Goal: Find specific page/section: Find specific page/section

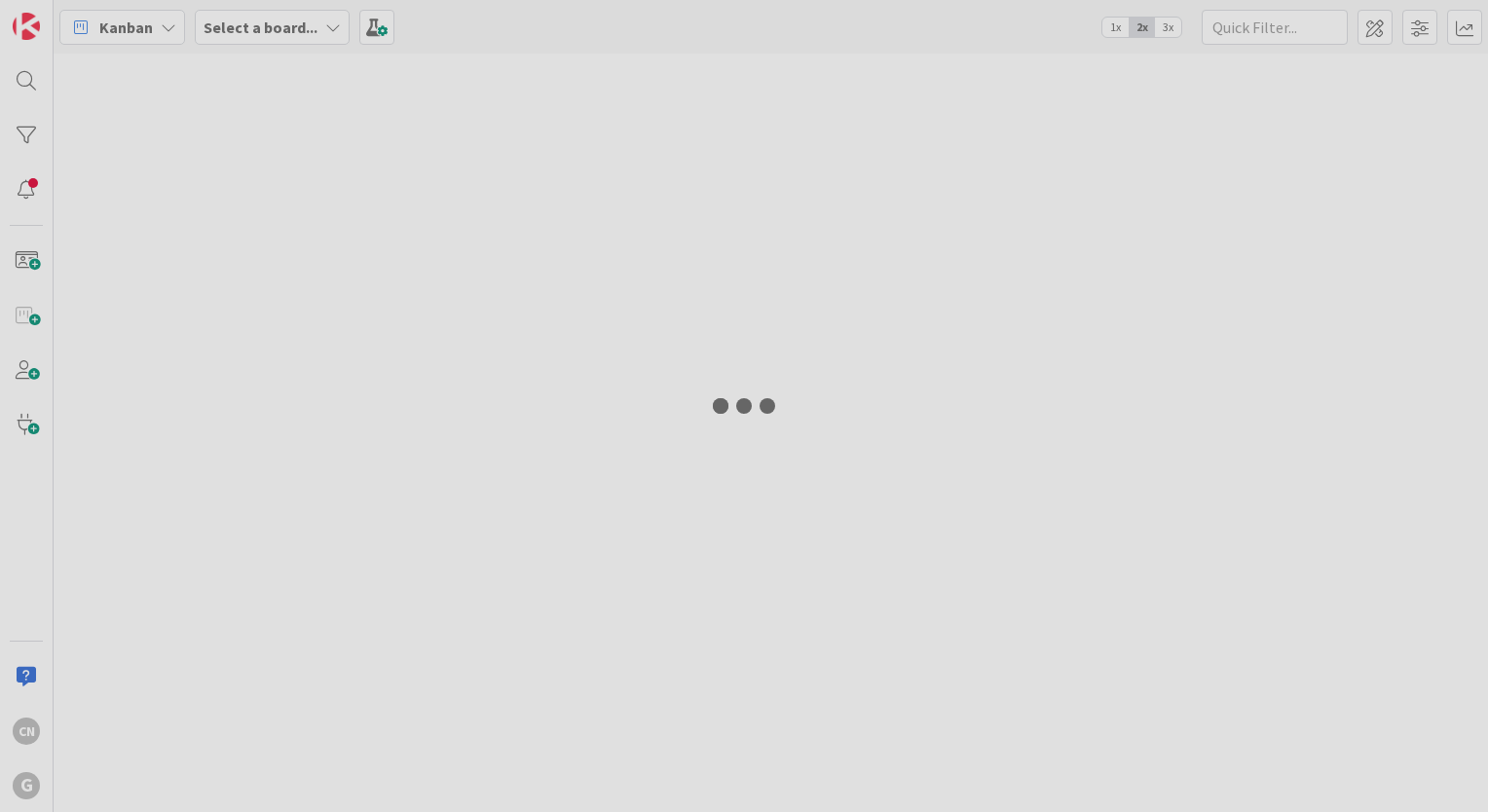
type input "[PERSON_NAME]"
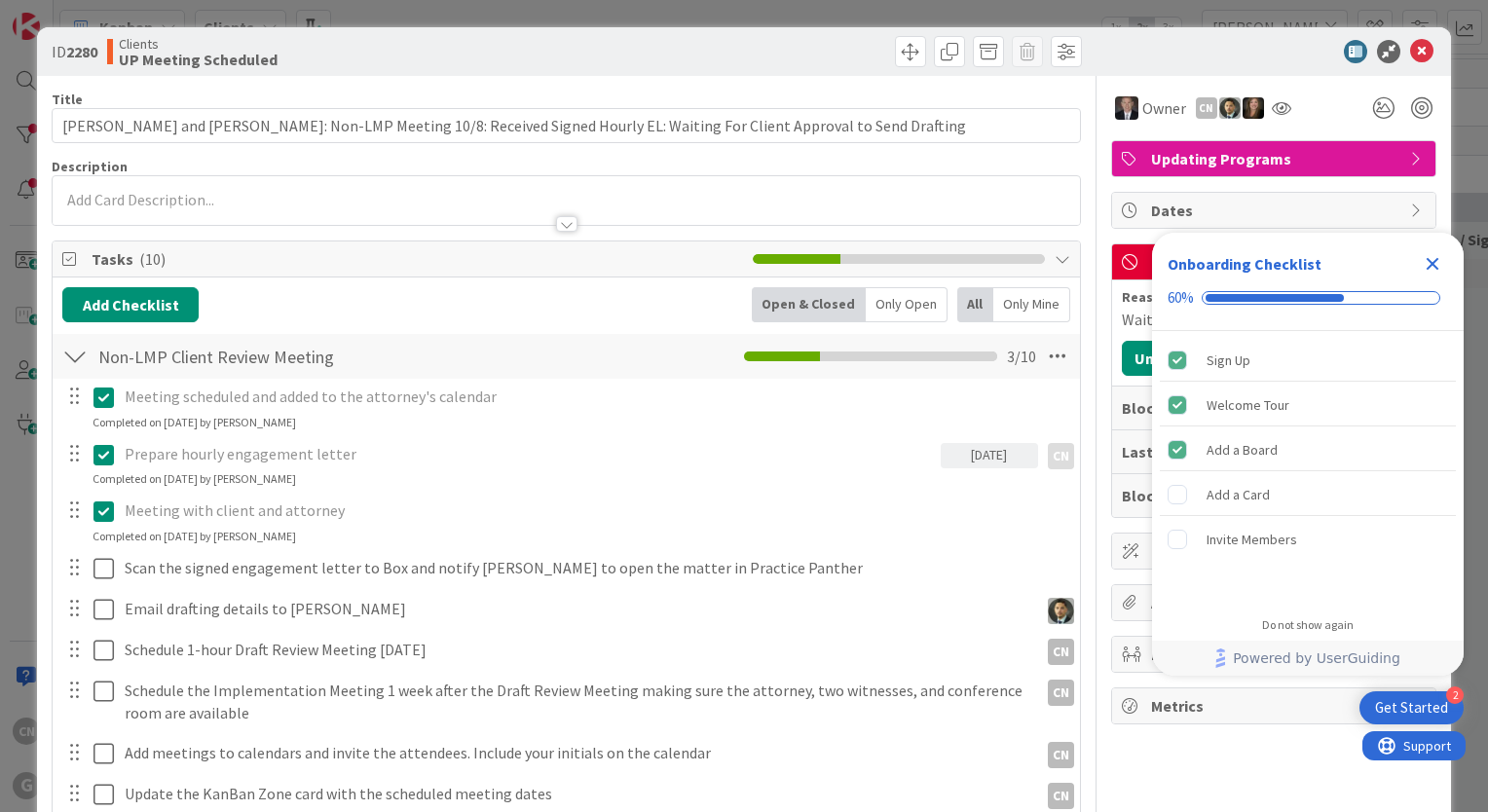
click at [1434, 267] on icon "Close Checklist" at bounding box center [1432, 264] width 13 height 13
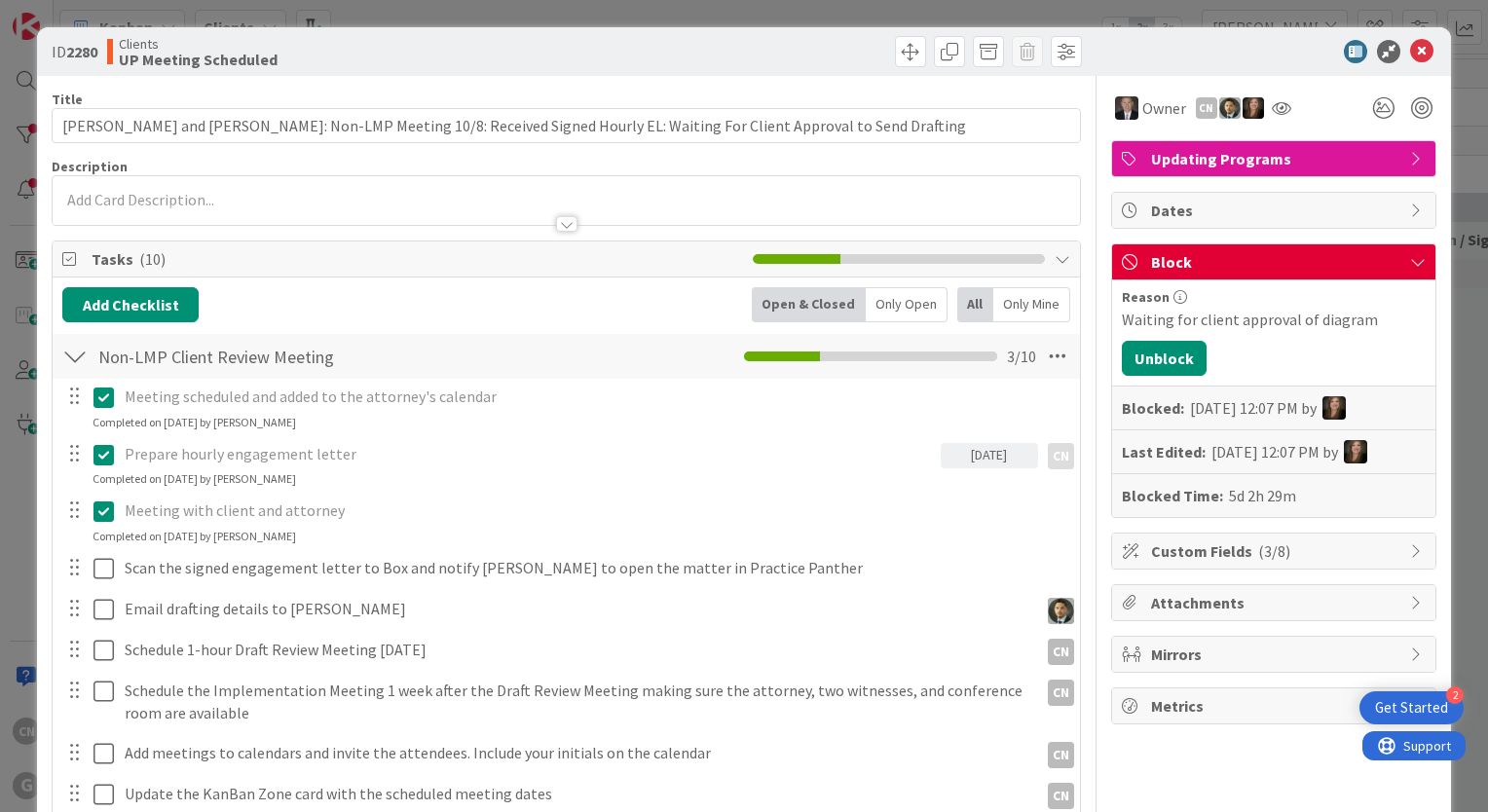
click at [560, 228] on div at bounding box center [567, 224] width 22 height 16
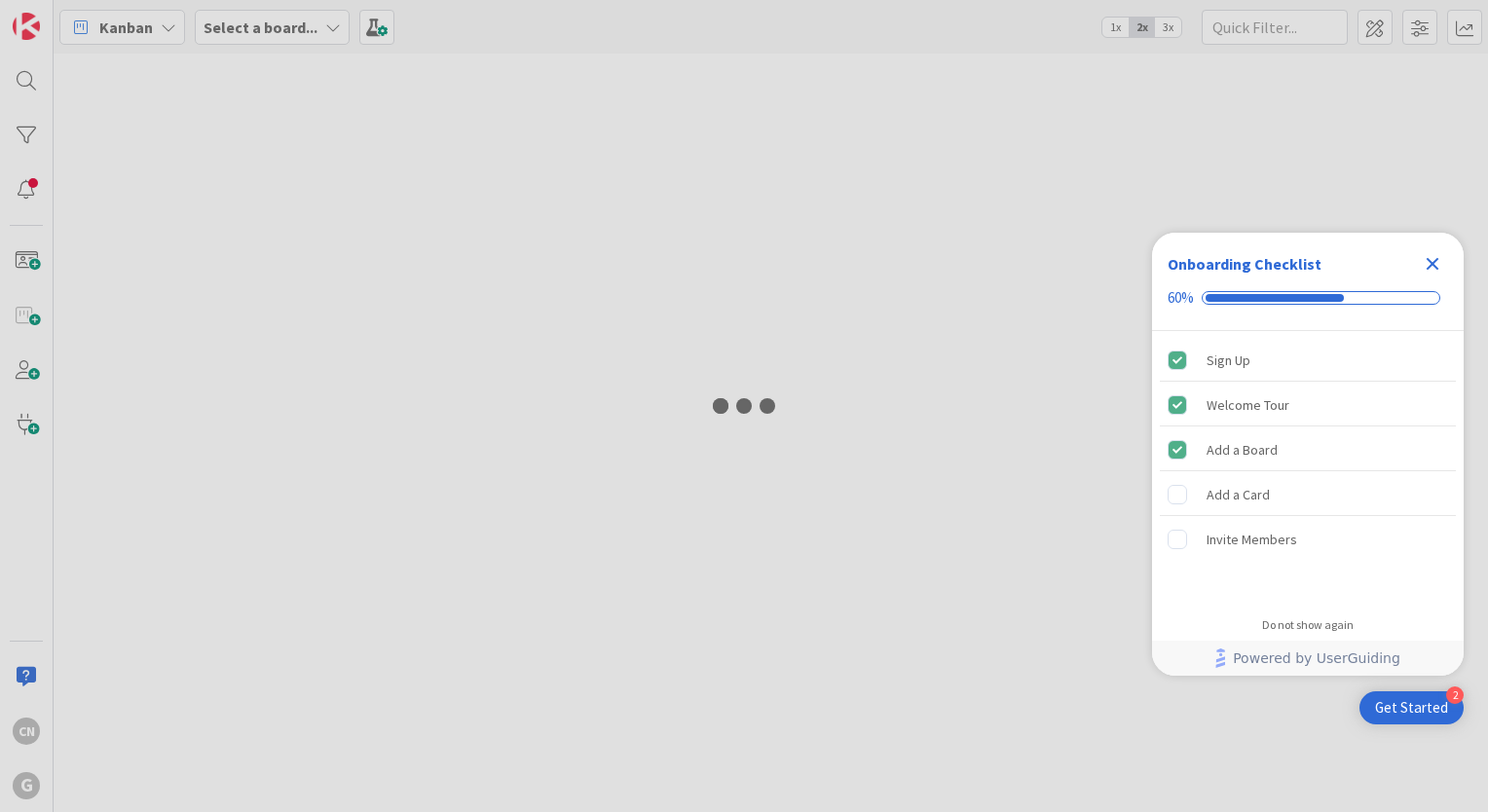
type input "[PERSON_NAME]"
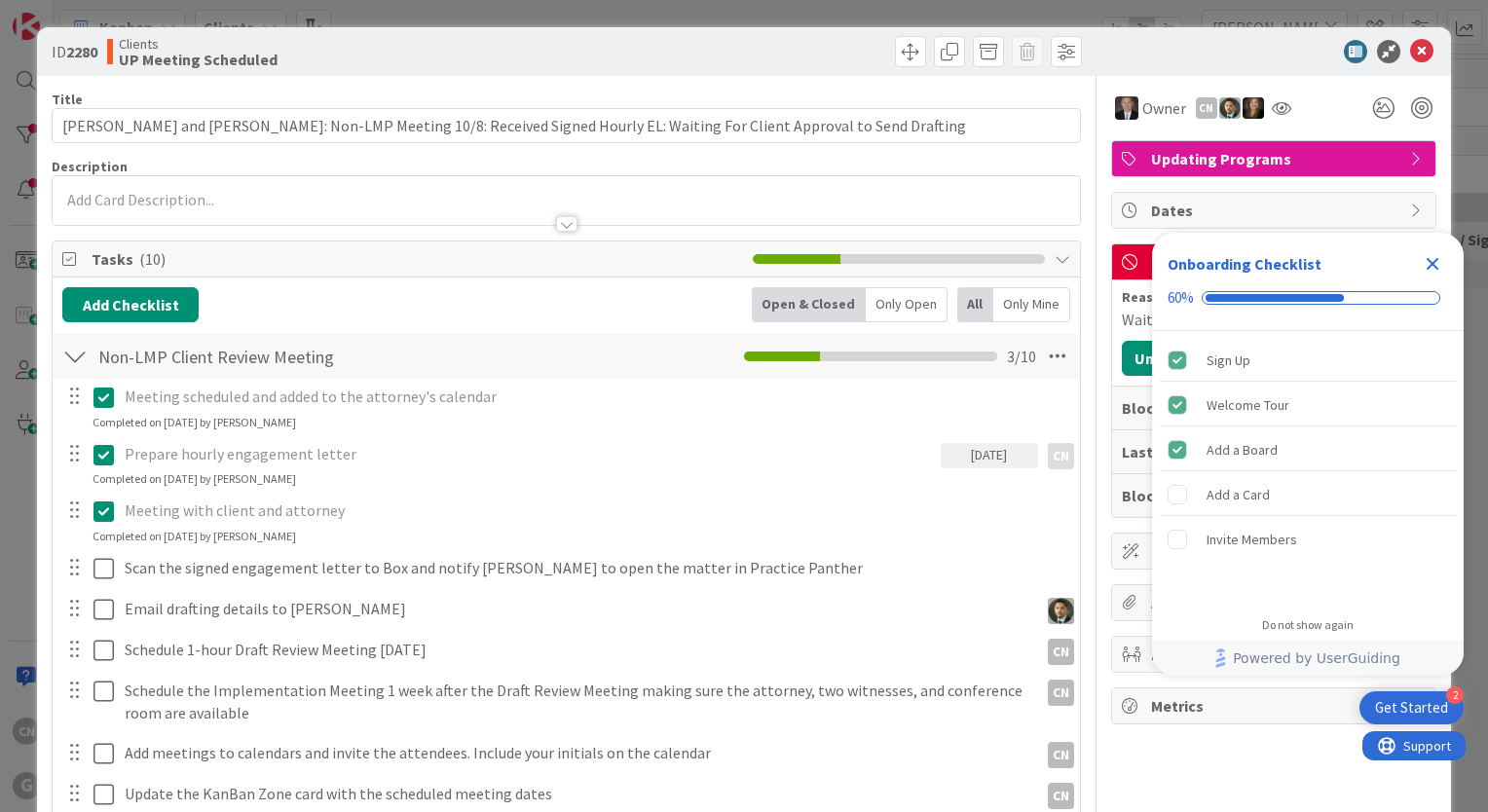
click at [393, 200] on p at bounding box center [566, 200] width 1007 height 22
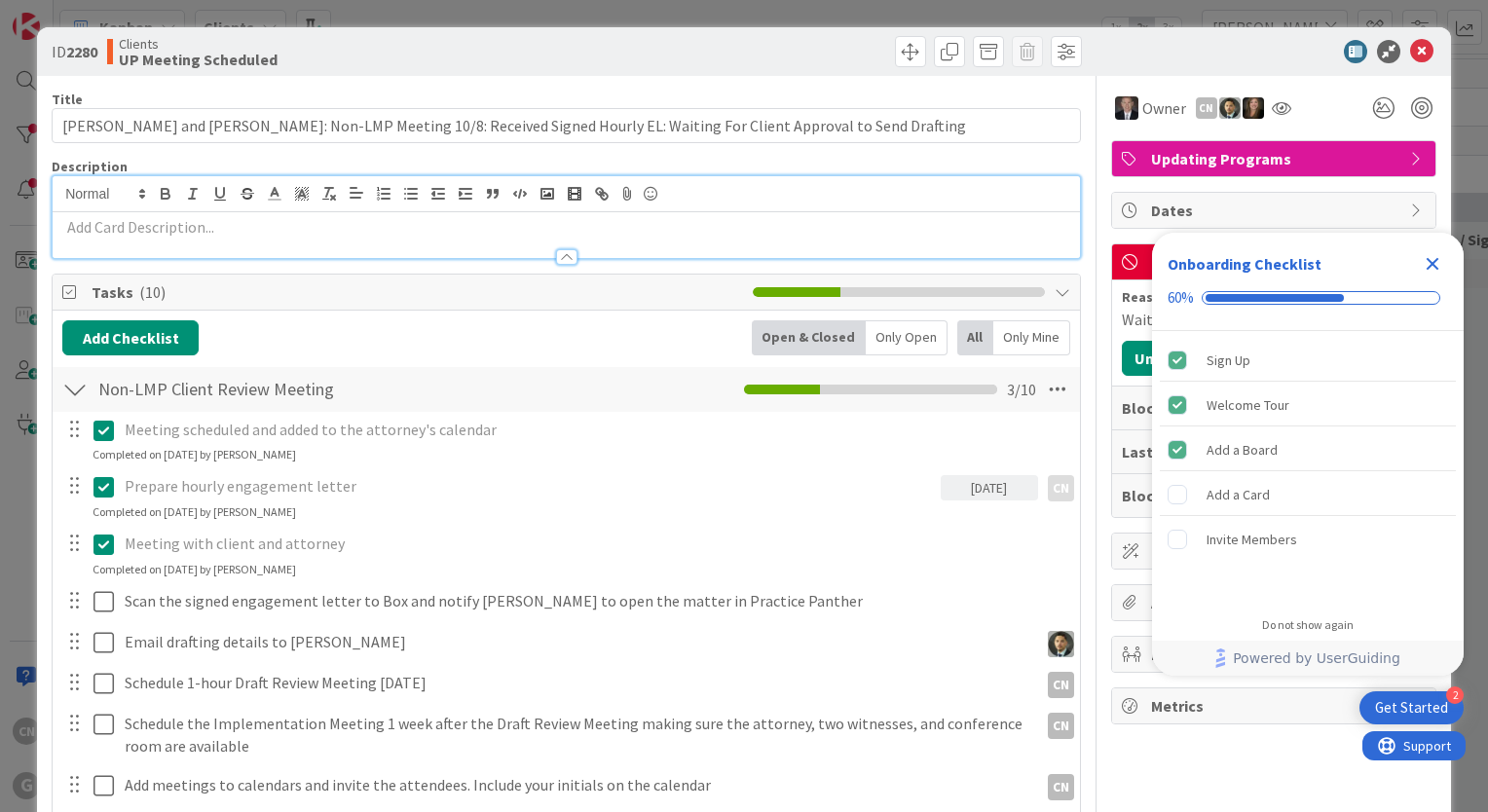
click at [1432, 263] on icon "Close Checklist" at bounding box center [1432, 264] width 13 height 13
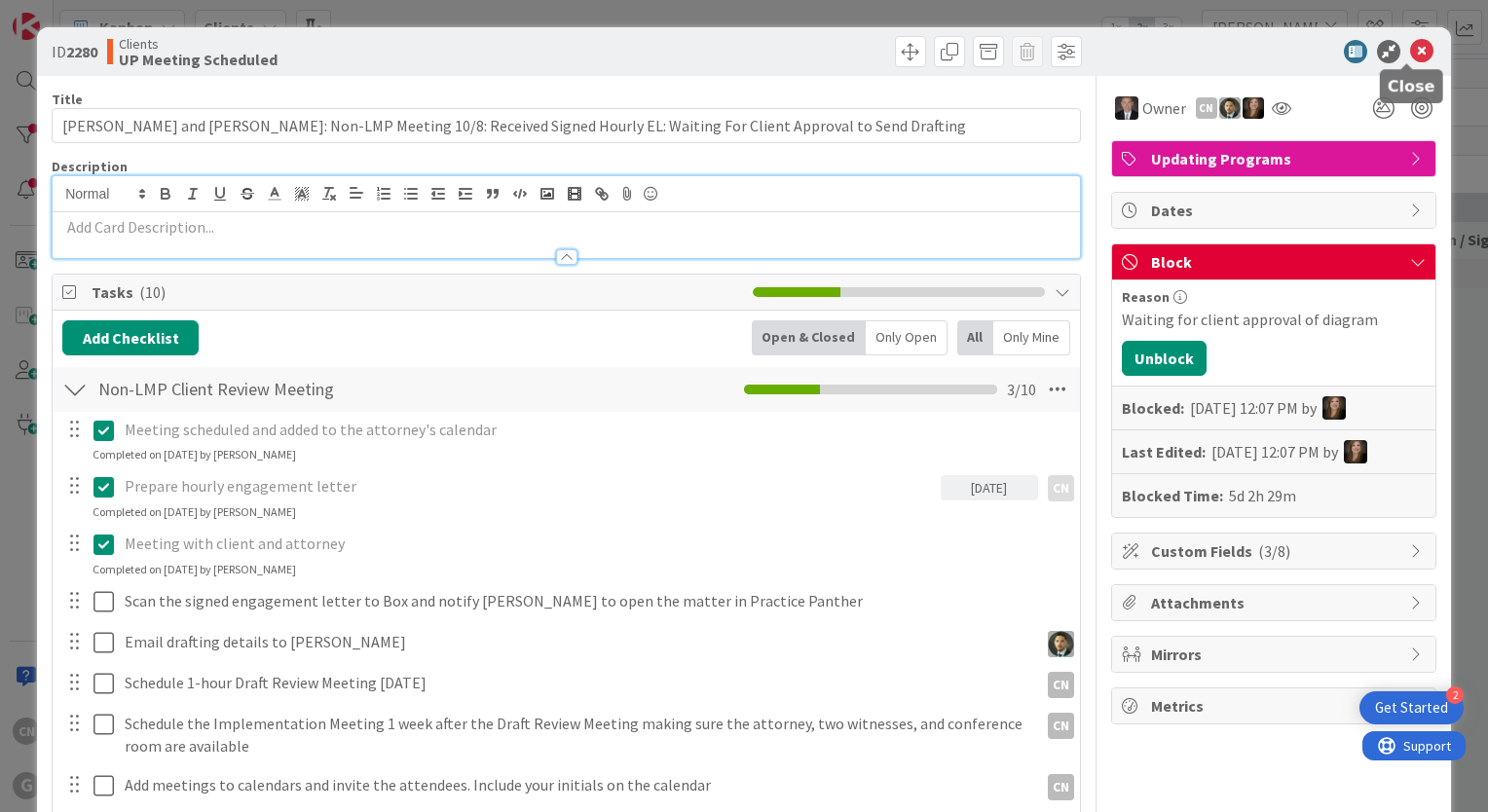
click at [1409, 49] on icon at bounding box center [1420, 51] width 23 height 23
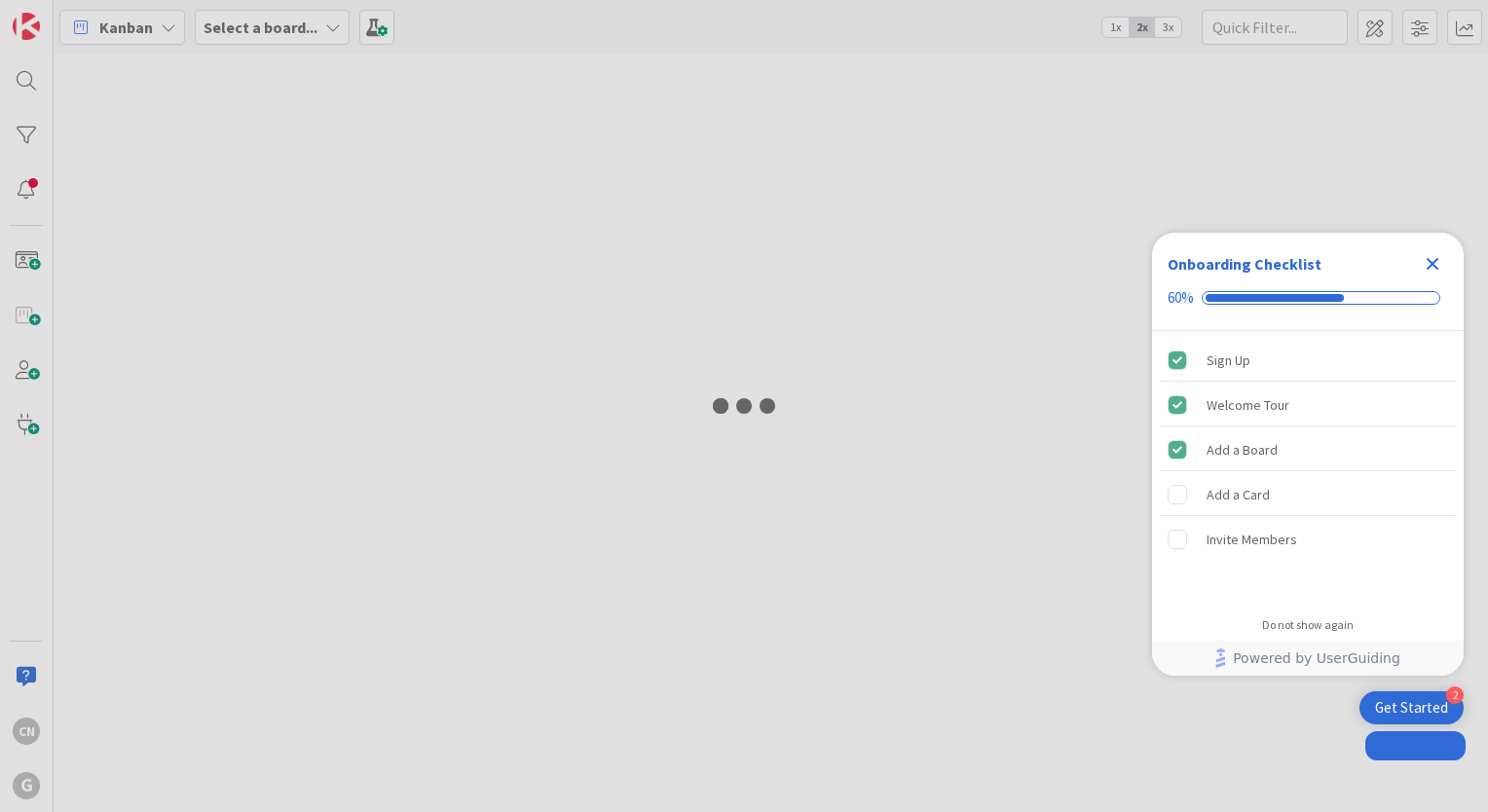
type input "[PERSON_NAME]"
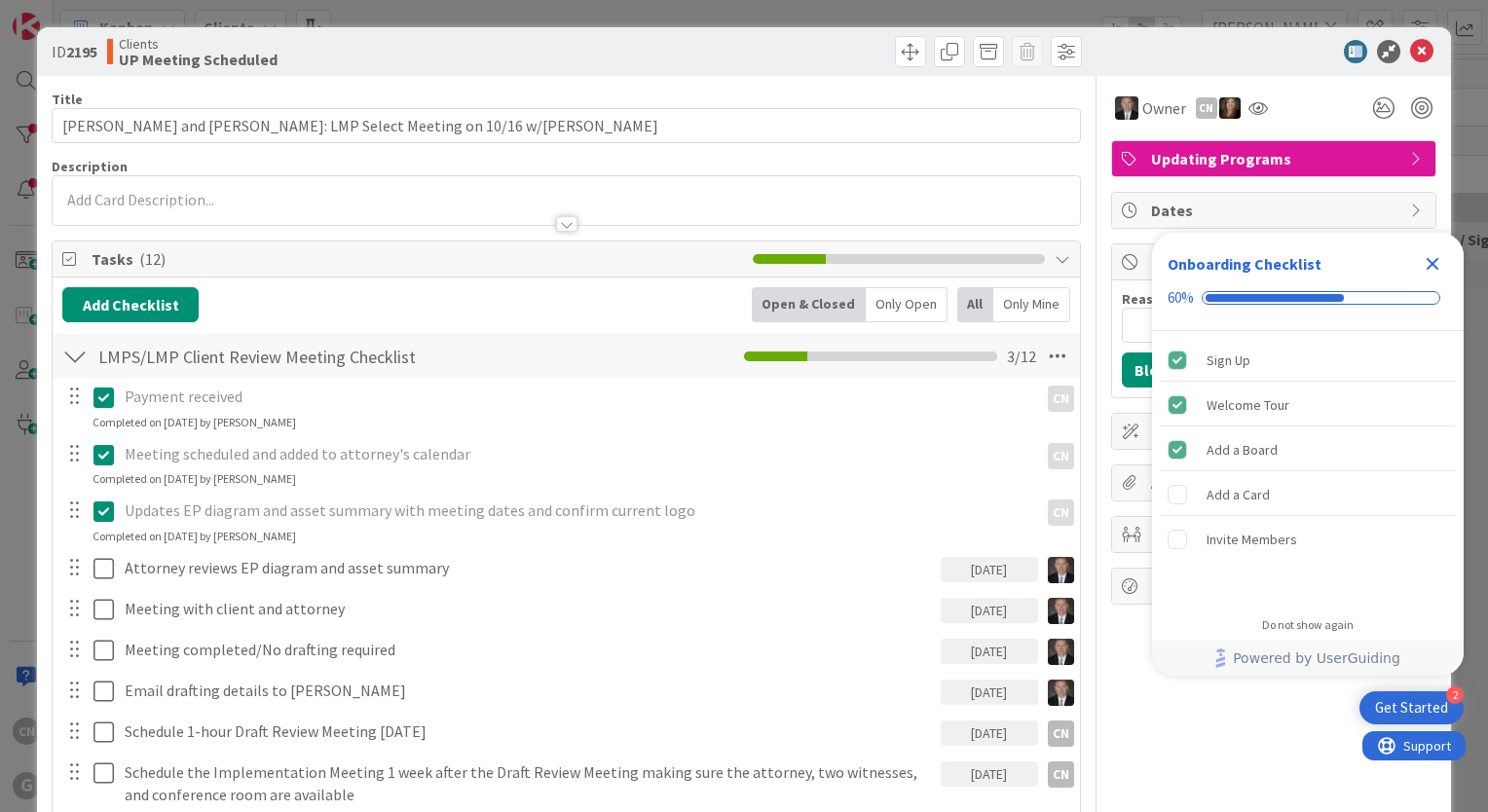
click at [1436, 266] on icon "Close Checklist" at bounding box center [1431, 263] width 23 height 23
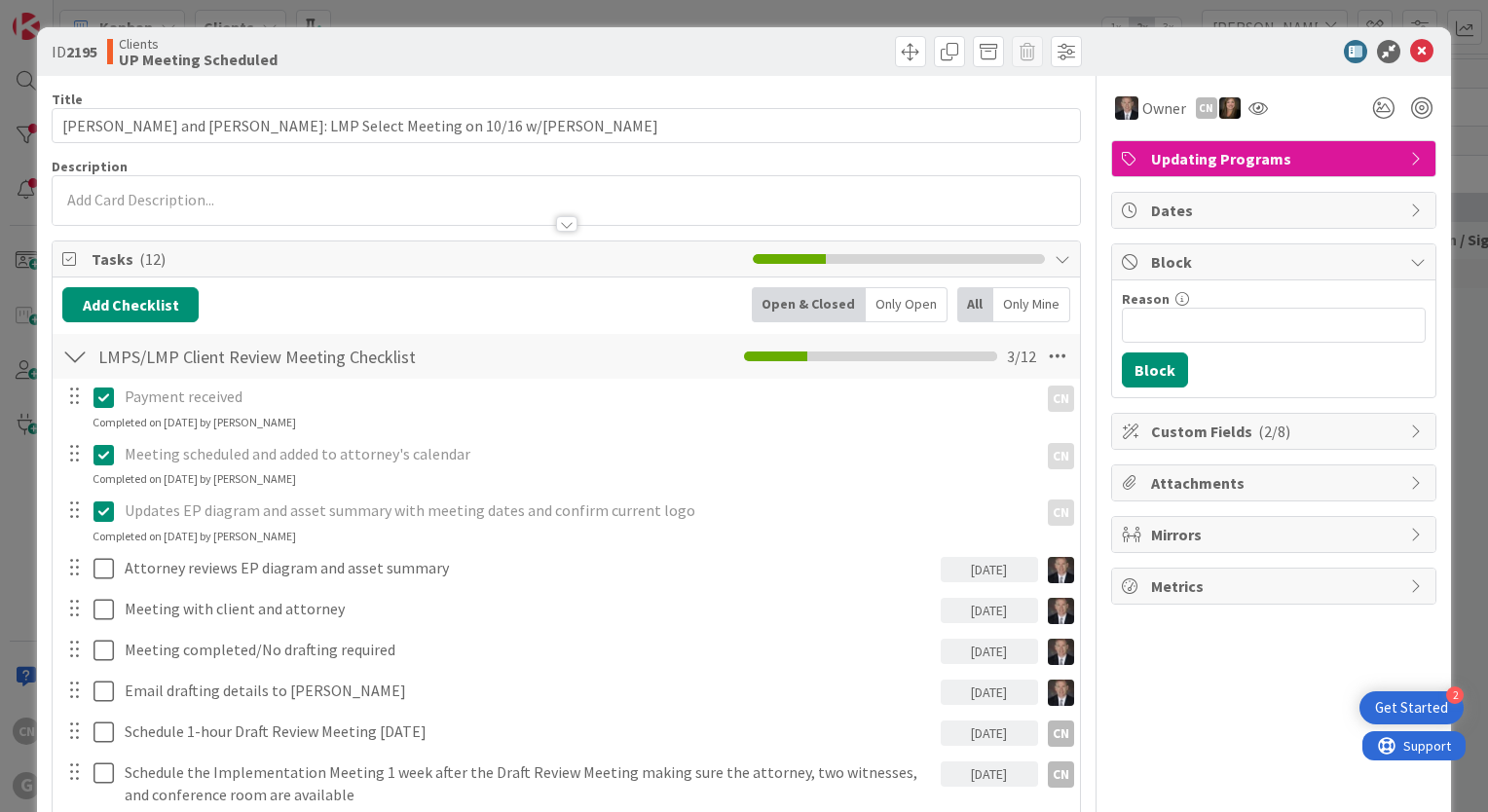
click at [426, 214] on div at bounding box center [566, 214] width 1027 height 21
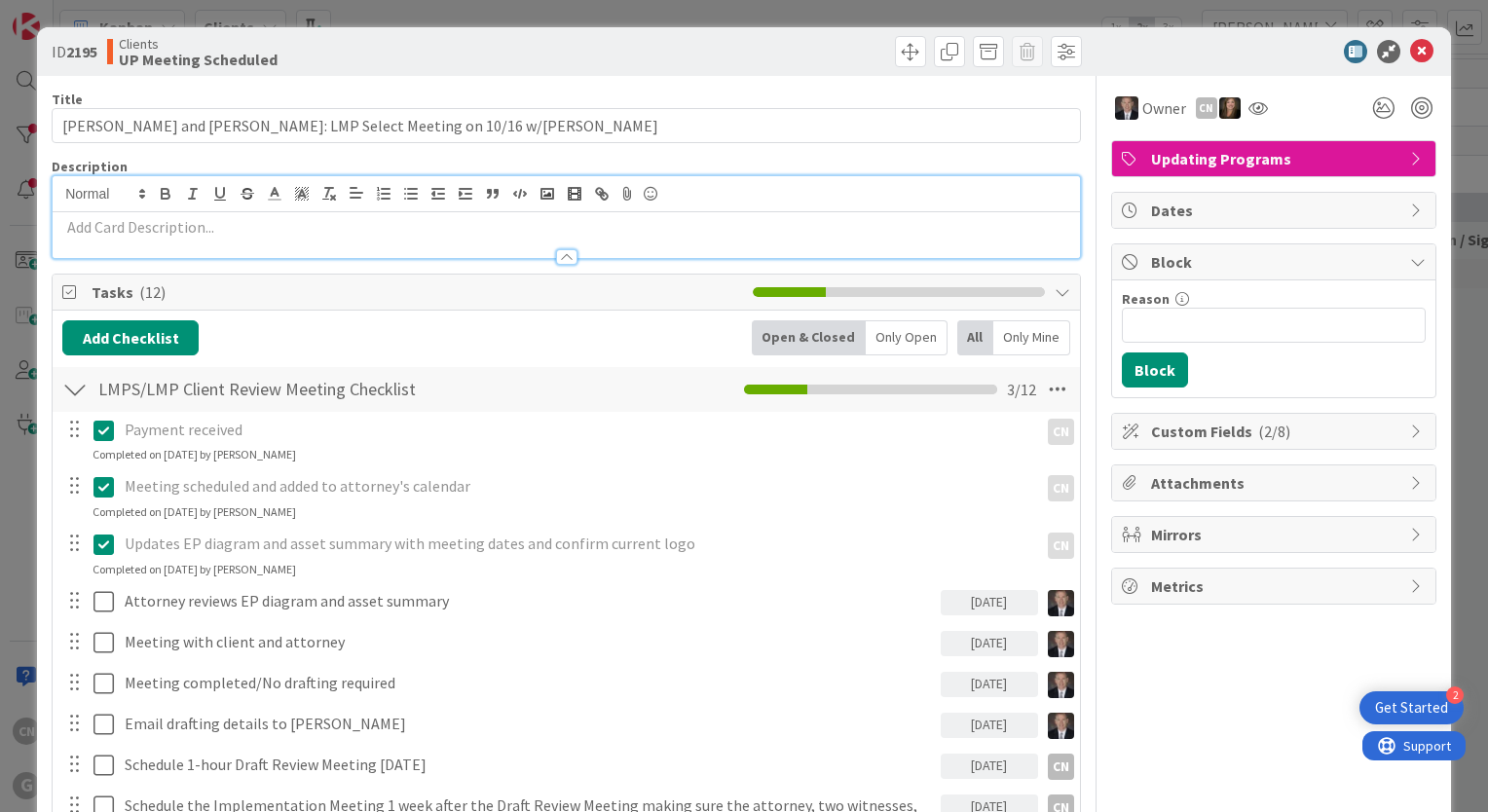
click at [378, 231] on p at bounding box center [566, 227] width 1007 height 22
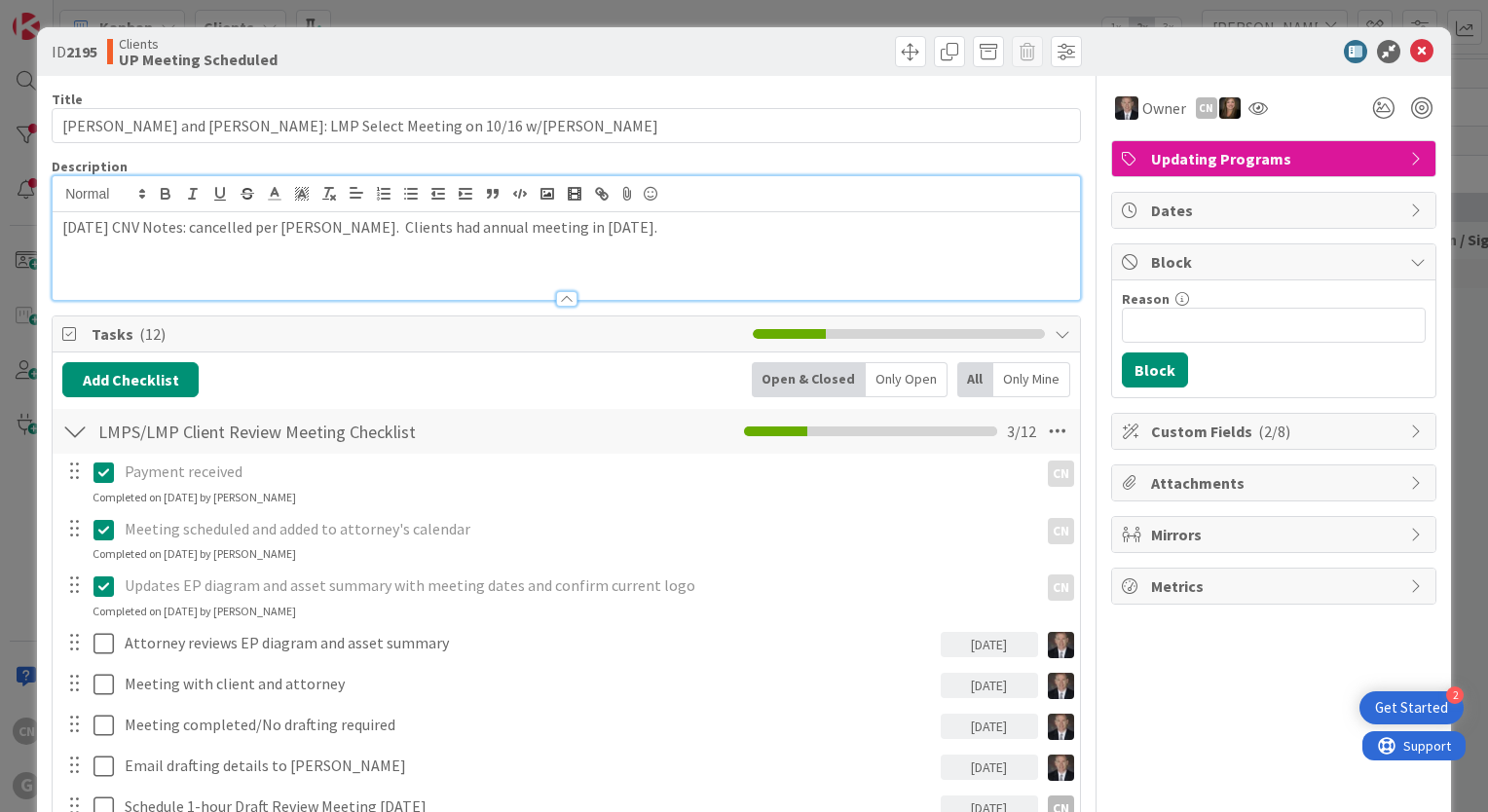
click at [403, 234] on p "10.15.25 CNV Notes: cancelled per Brad. Clients had annual meeting in April 202…" at bounding box center [566, 227] width 1007 height 22
click at [1050, 425] on icon at bounding box center [1057, 431] width 35 height 35
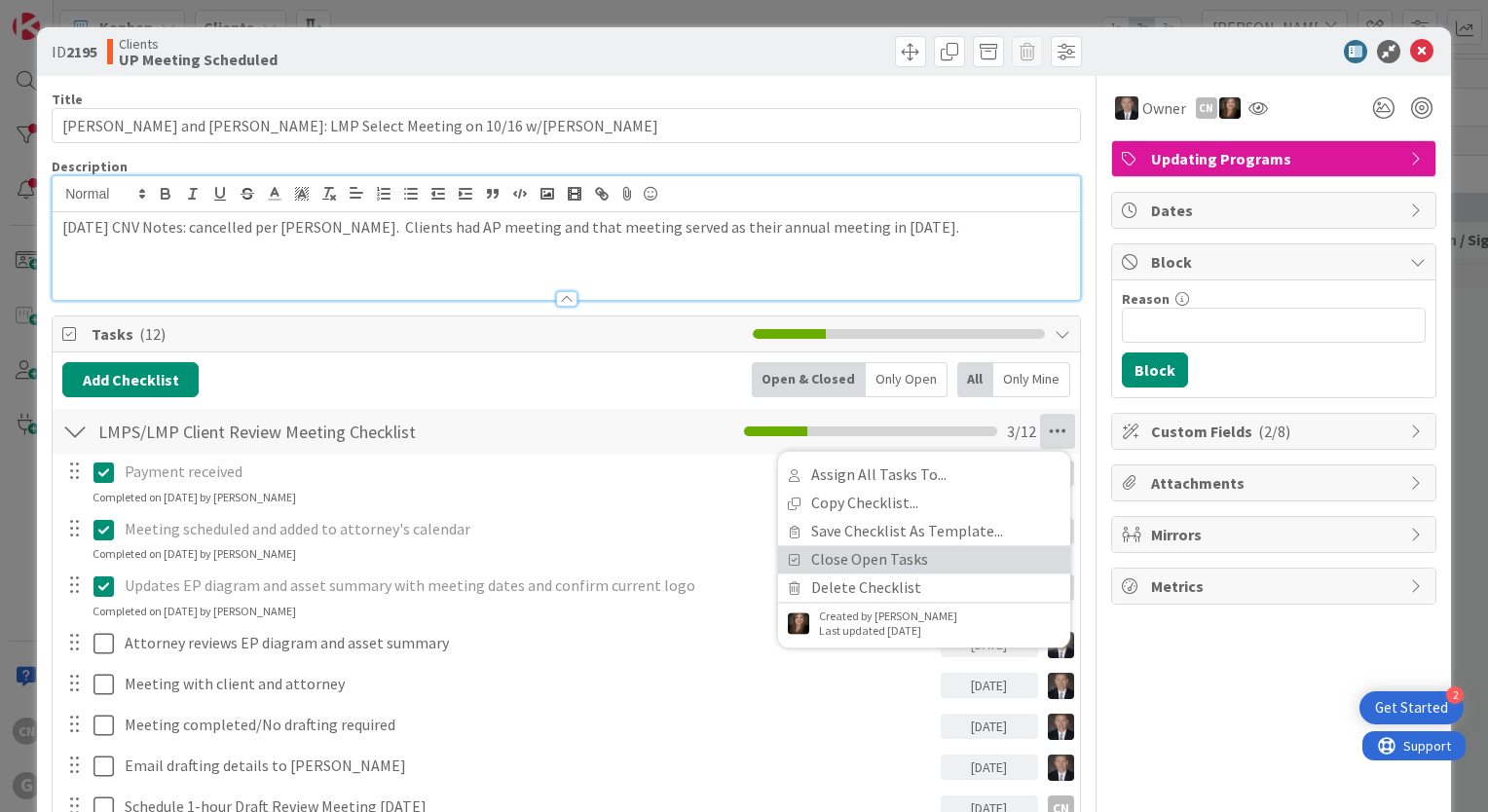
click at [953, 557] on link "Close Open Tasks" at bounding box center [924, 559] width 292 height 28
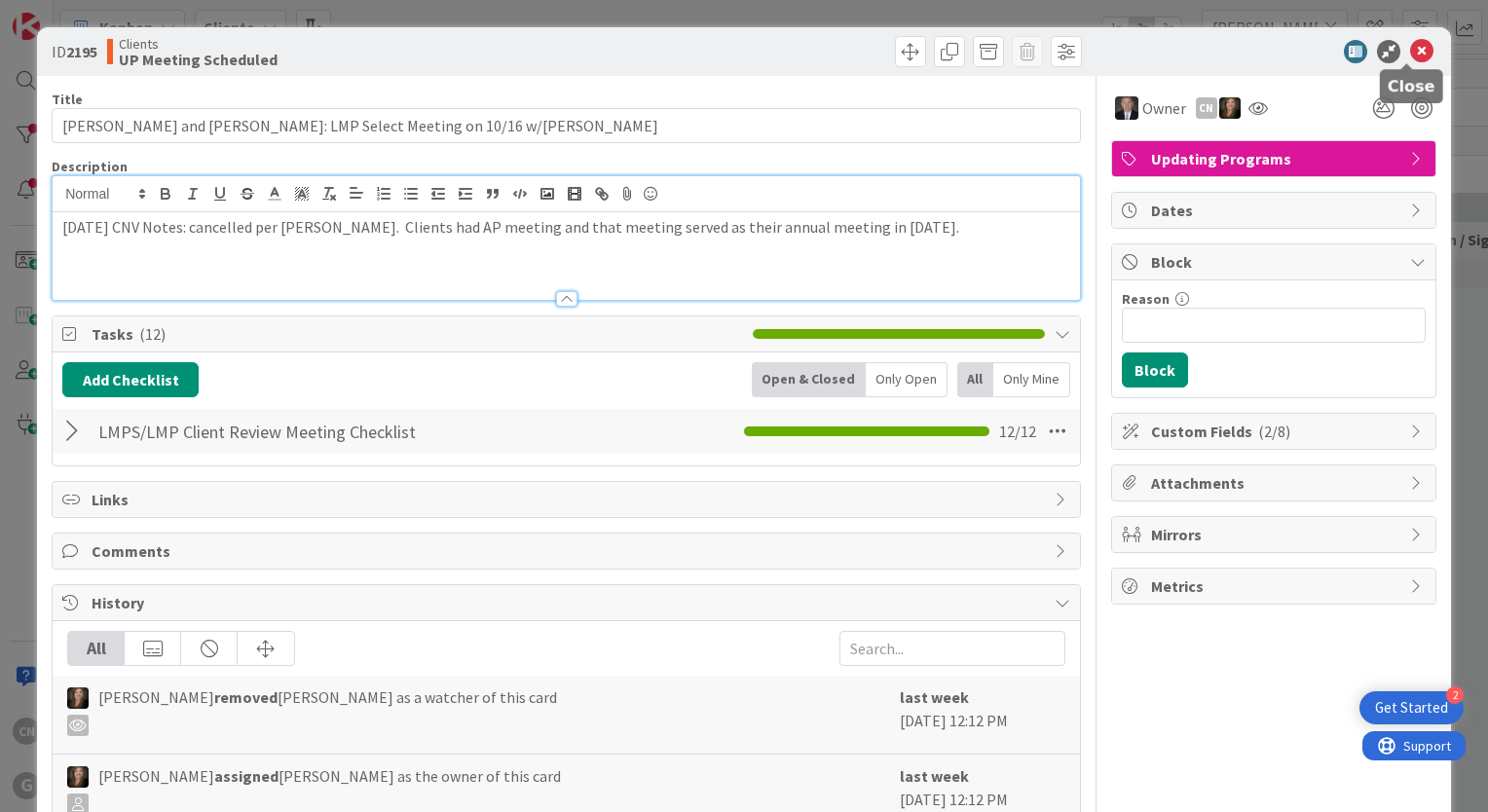
click at [1409, 45] on icon at bounding box center [1420, 51] width 23 height 23
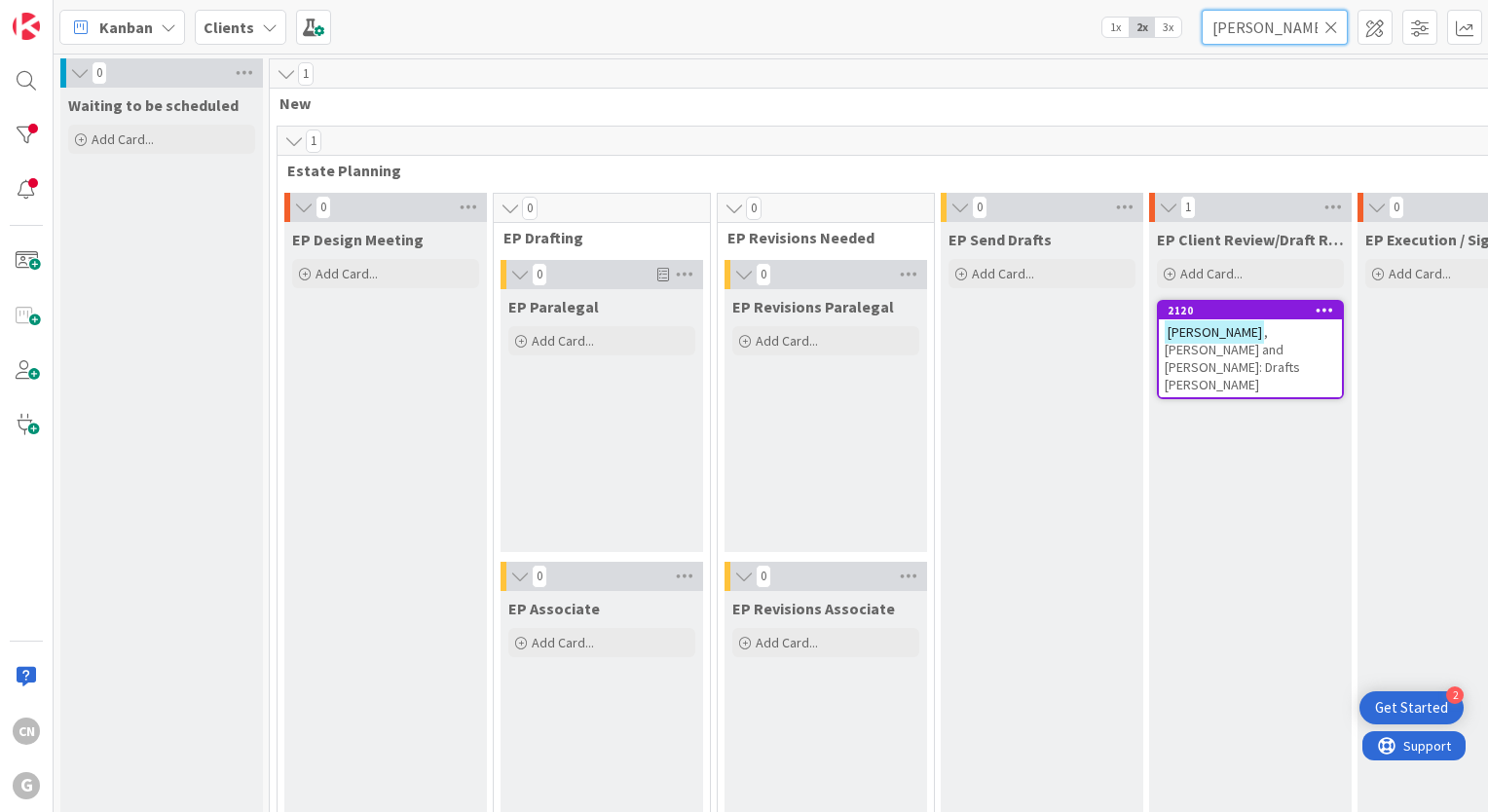
drag, startPoint x: 1306, startPoint y: 23, endPoint x: 1141, endPoint y: 37, distance: 165.6
click at [1141, 37] on div "Kanban Clients 1x 2x 3x chrestensen" at bounding box center [770, 27] width 1434 height 54
type input "[PERSON_NAME]"
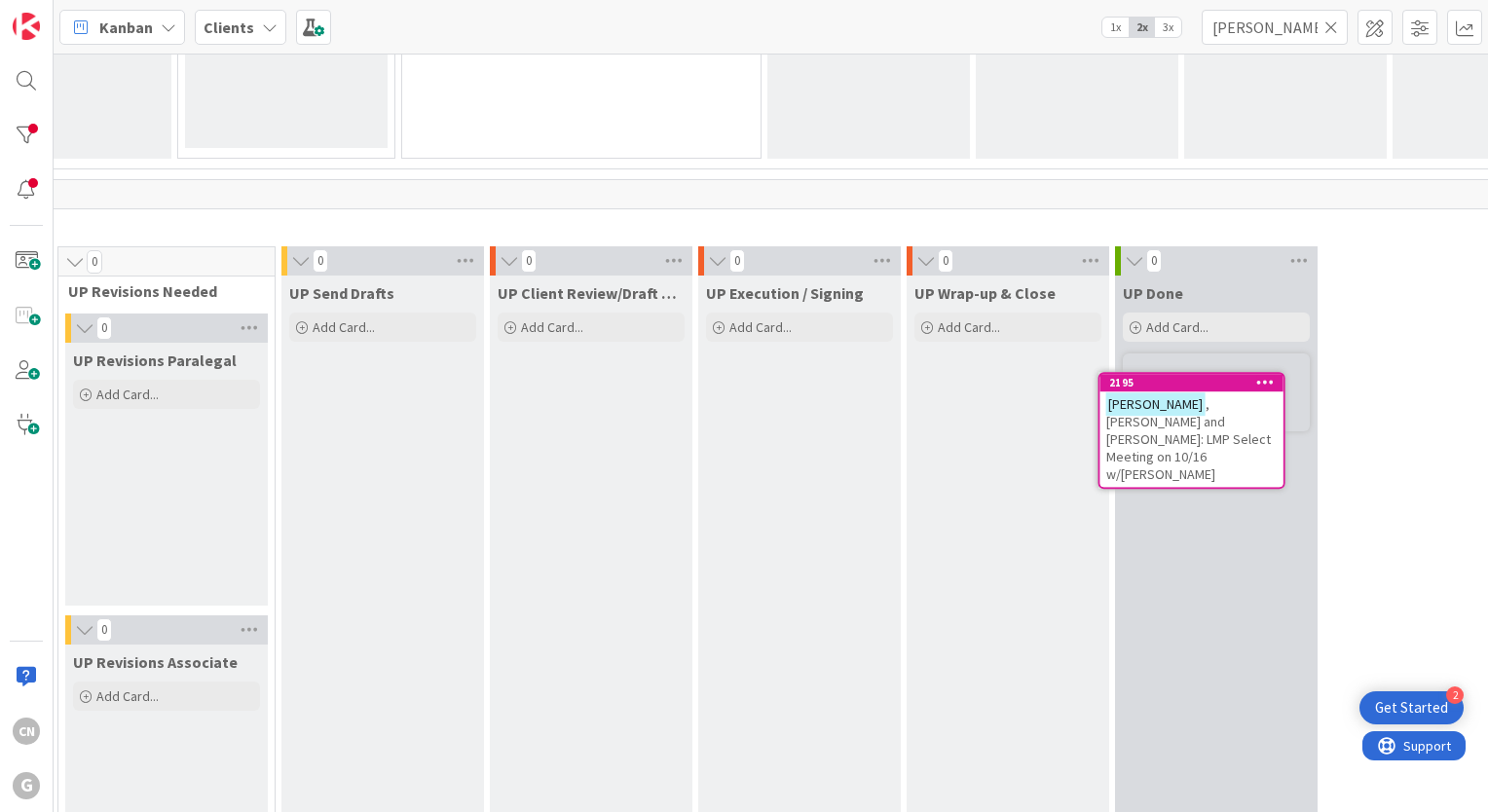
scroll to position [2672, 740]
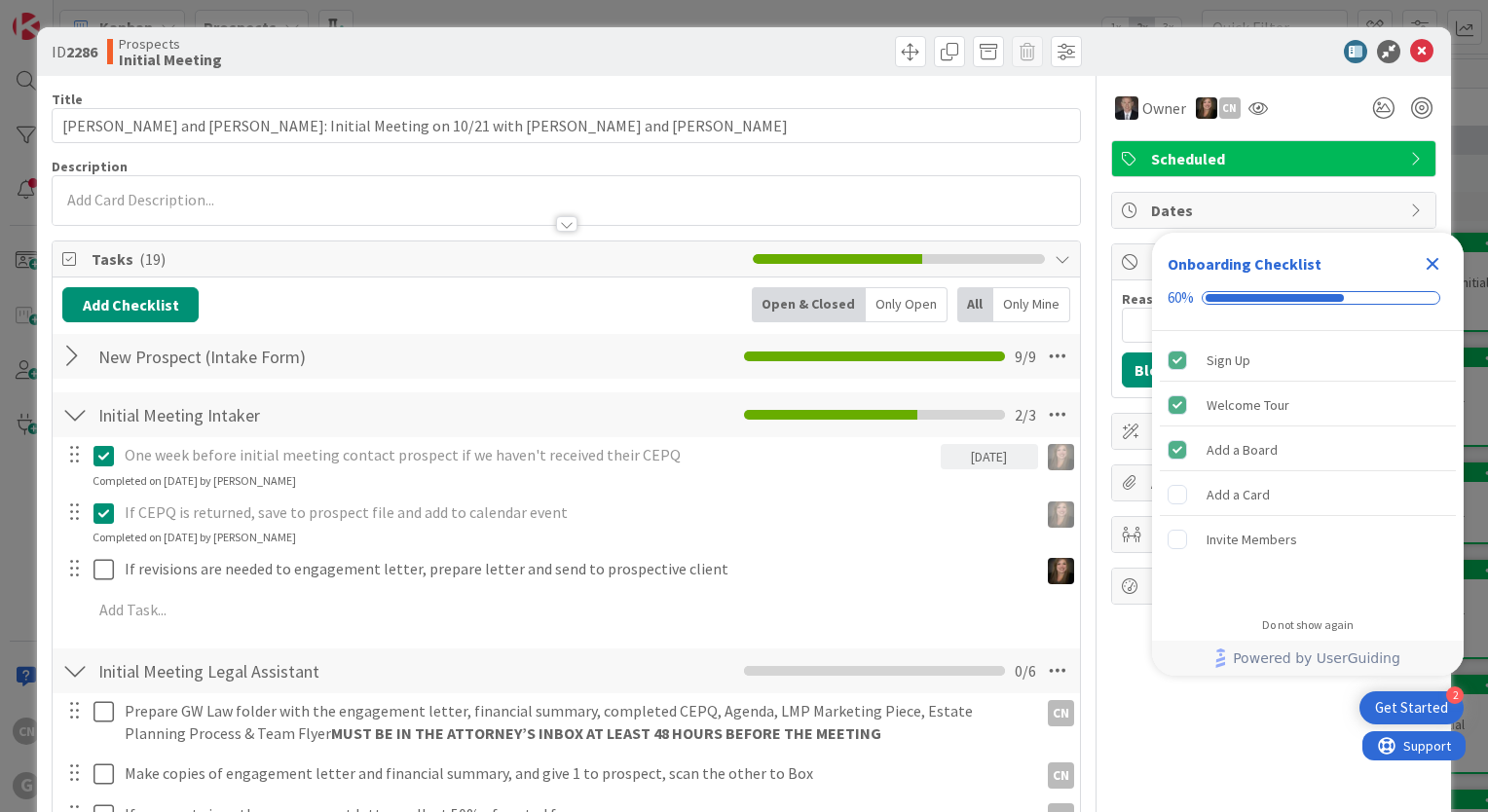
click at [1423, 263] on icon "Close Checklist" at bounding box center [1431, 263] width 23 height 23
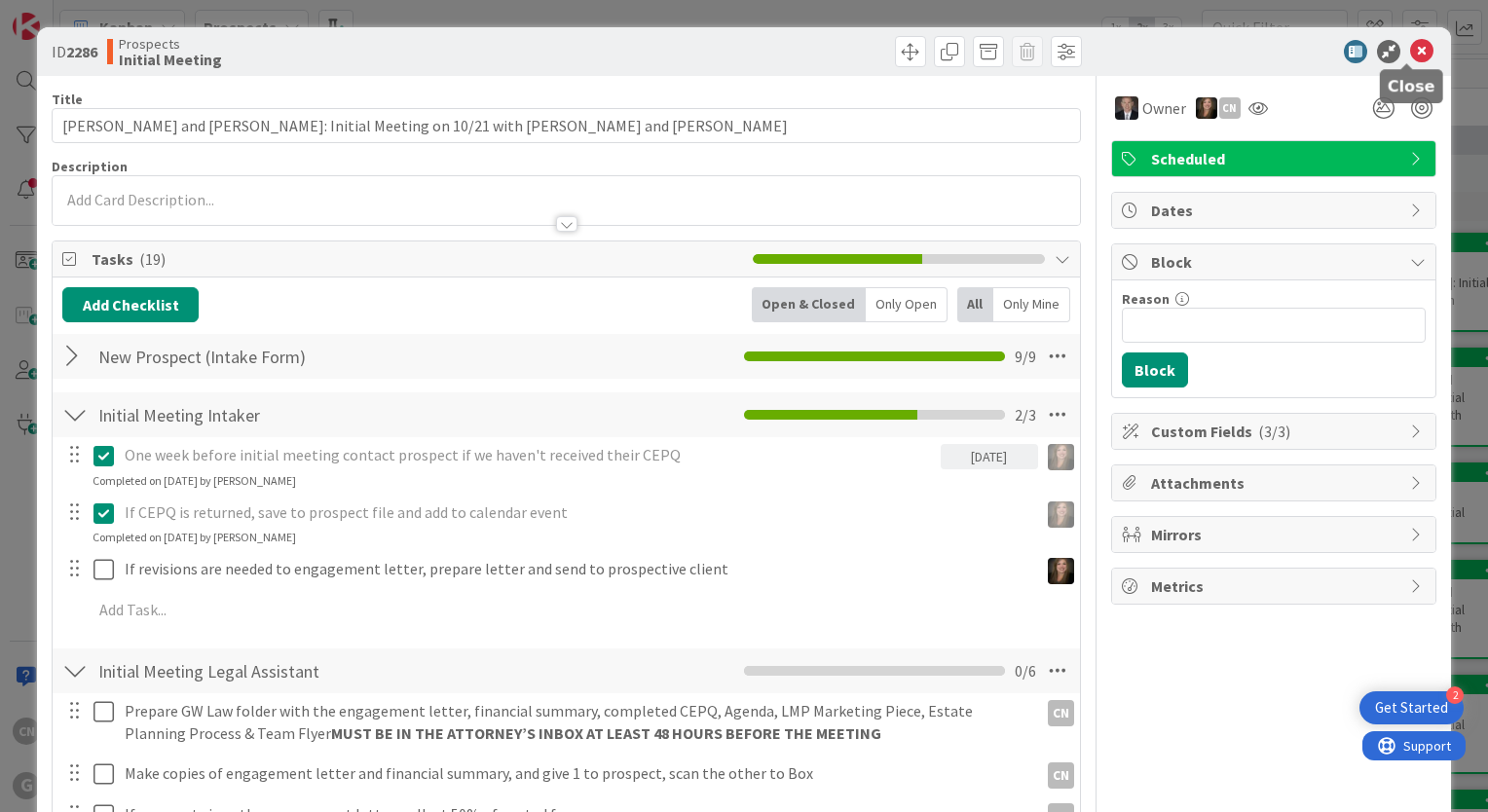
click at [1409, 53] on icon at bounding box center [1420, 51] width 23 height 23
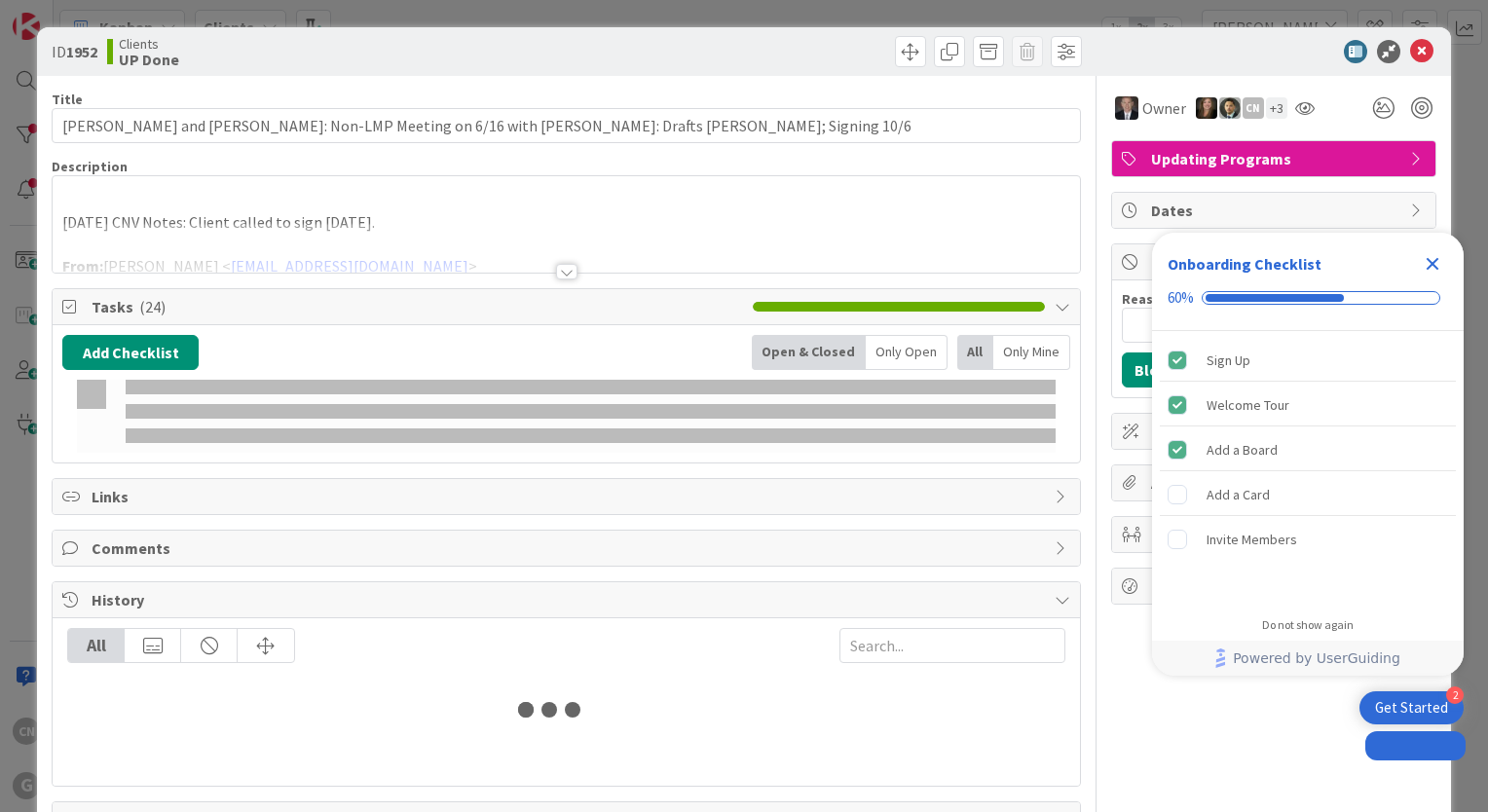
type input "[PERSON_NAME]"
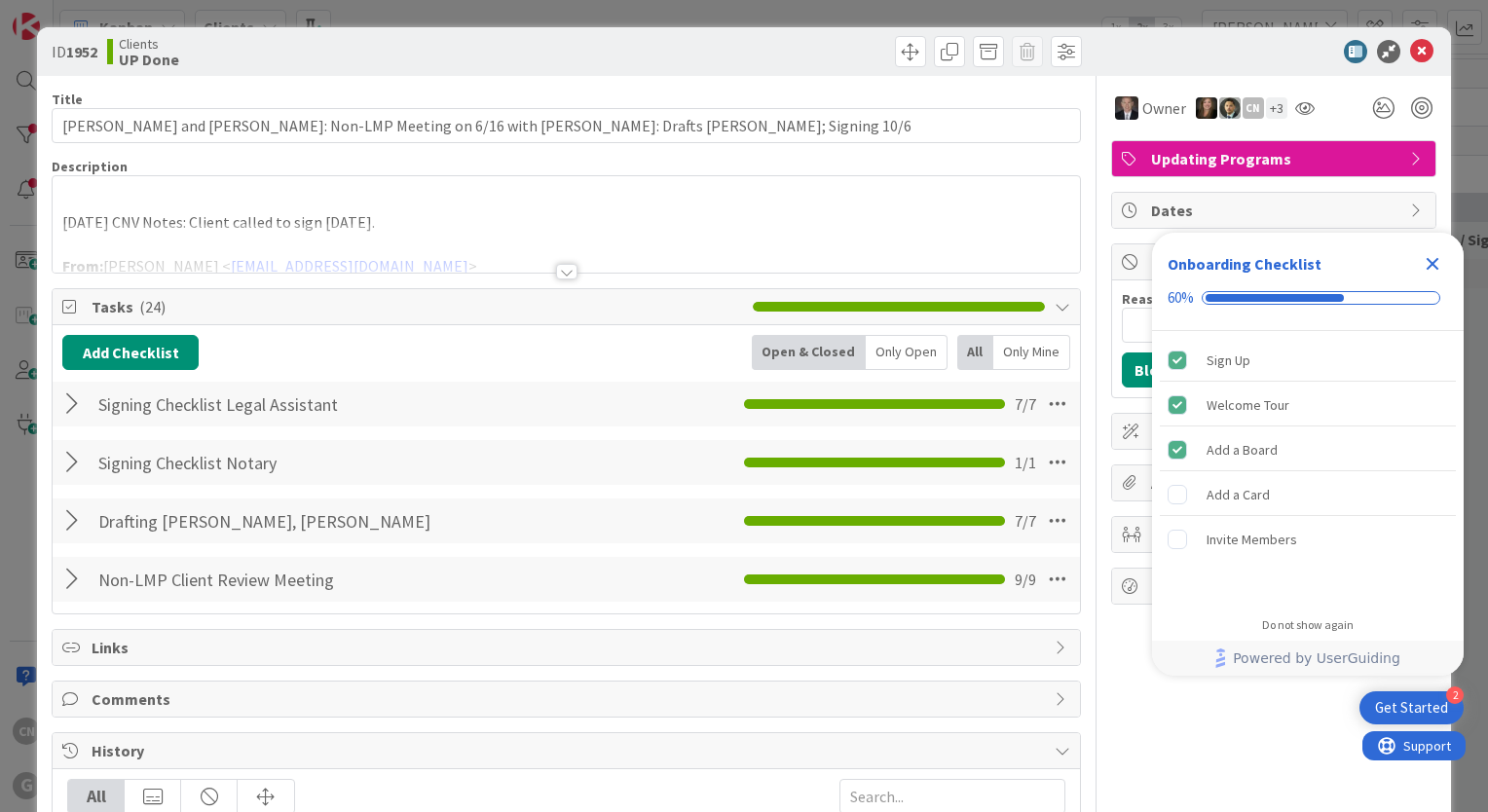
click at [1437, 268] on icon "Close Checklist" at bounding box center [1432, 264] width 13 height 13
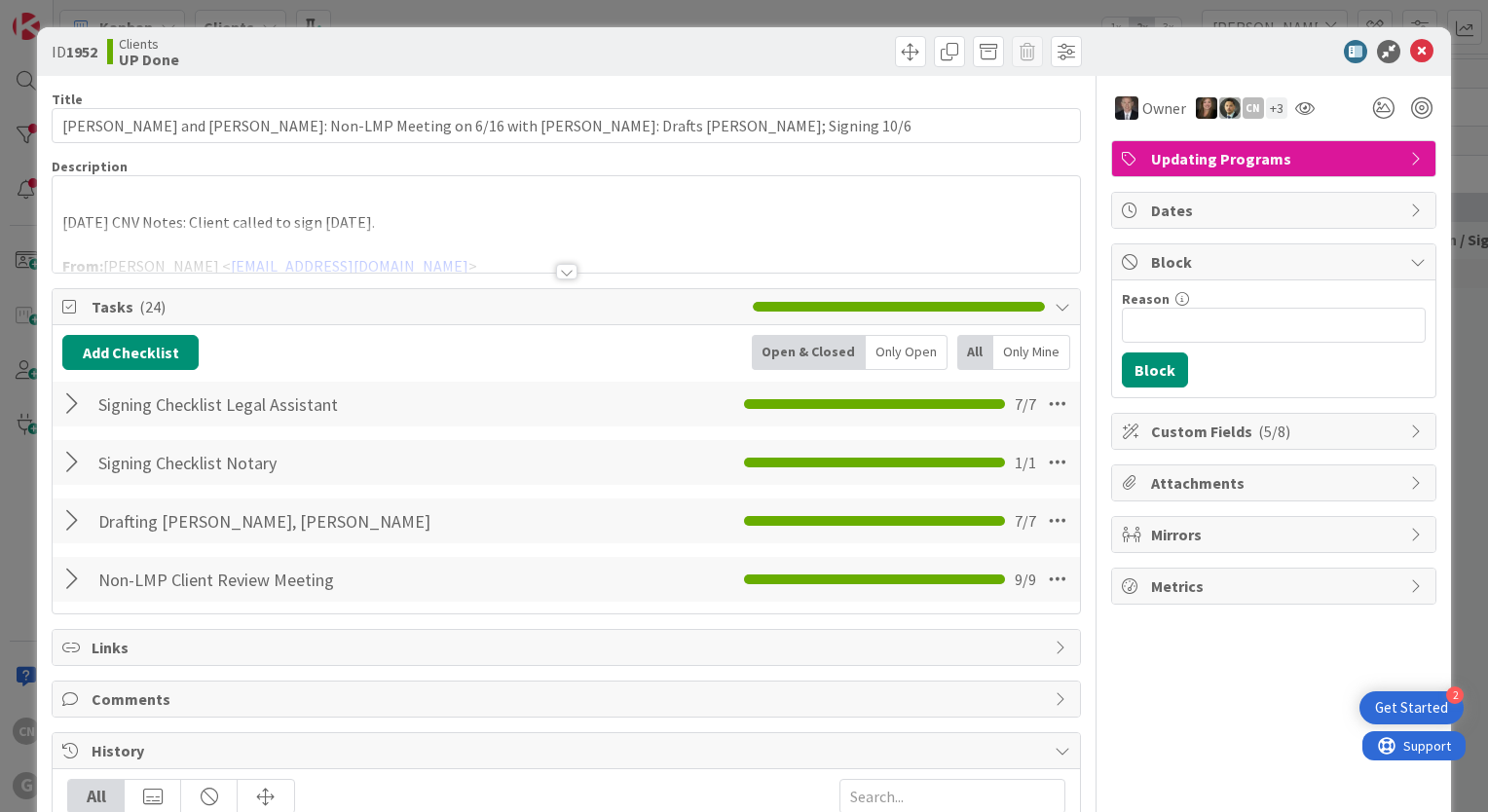
click at [409, 225] on div at bounding box center [566, 248] width 1027 height 50
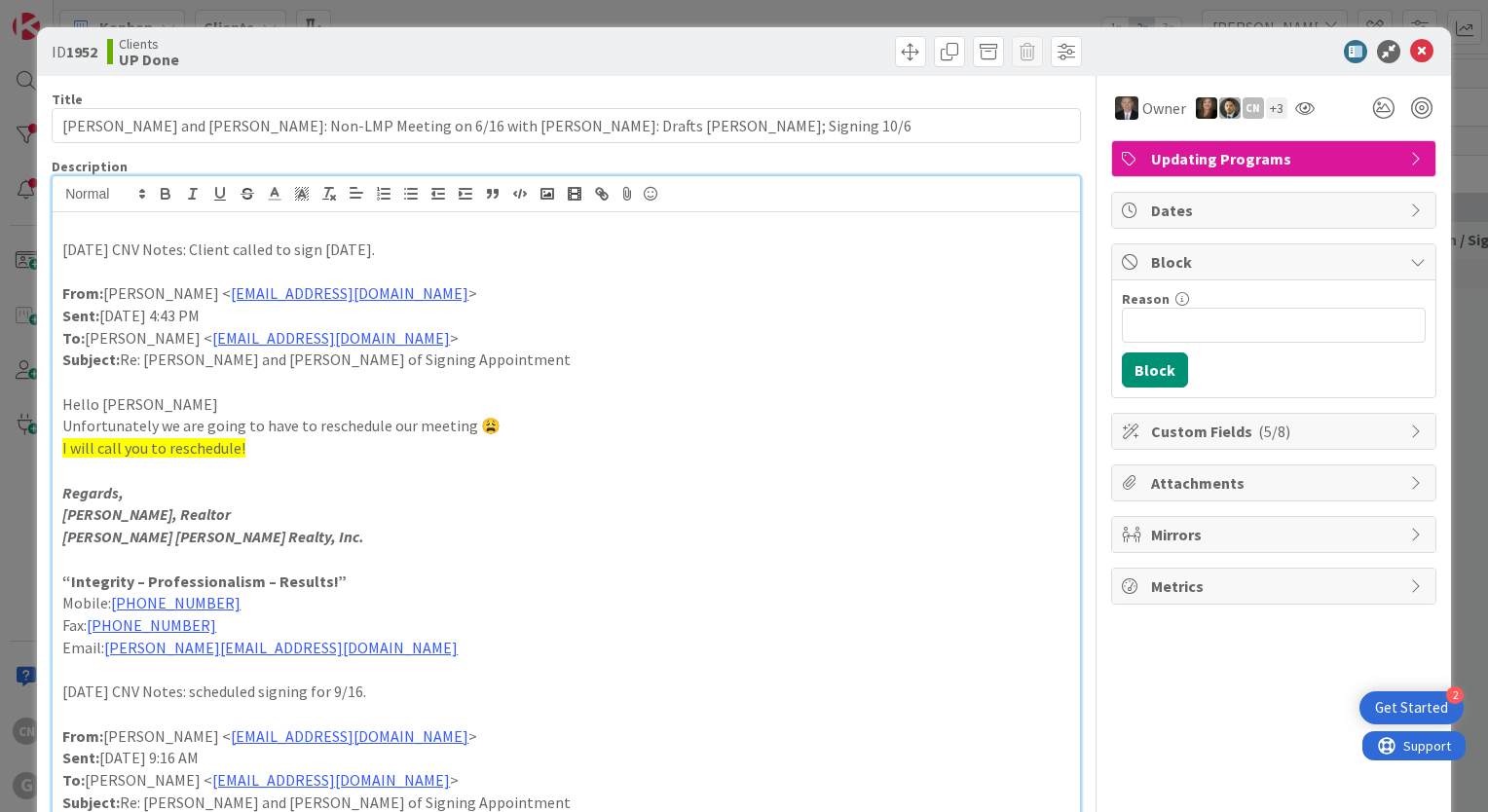
click at [1409, 51] on icon at bounding box center [1420, 51] width 23 height 23
